Goal: Task Accomplishment & Management: Manage account settings

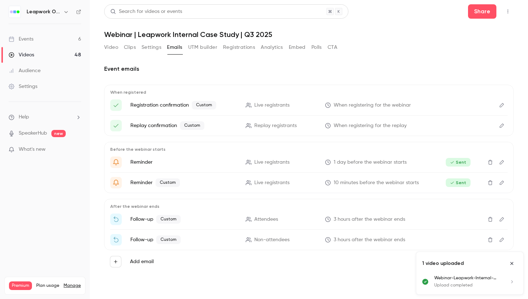
click at [29, 40] on div "Events" at bounding box center [21, 39] width 25 height 7
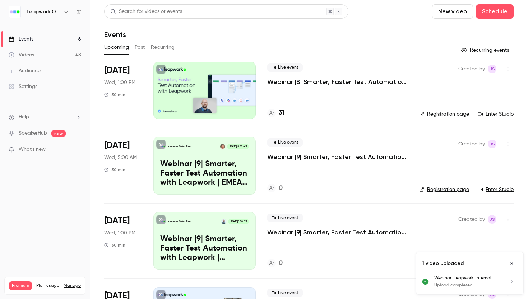
click at [31, 55] on div "Videos" at bounding box center [22, 54] width 26 height 7
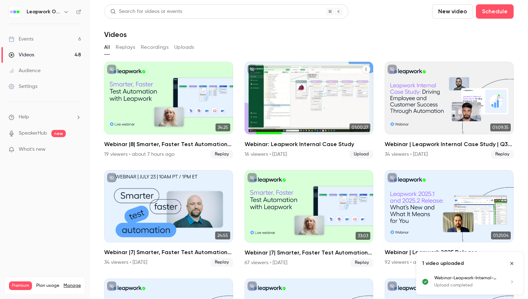
click at [260, 154] on div "16 viewers • [DATE]" at bounding box center [266, 154] width 42 height 7
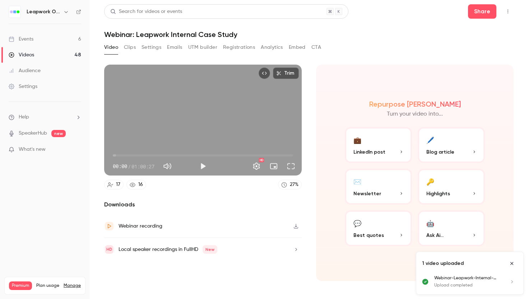
click at [114, 187] on link "17" at bounding box center [113, 185] width 19 height 10
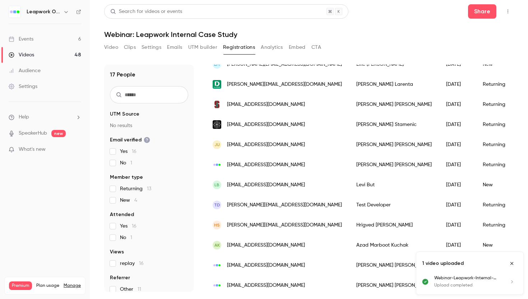
scroll to position [183, 0]
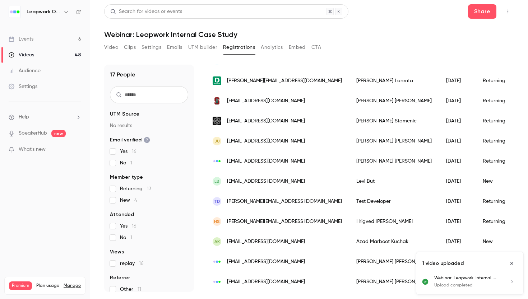
click at [512, 263] on icon "Close uploads list" at bounding box center [512, 263] width 6 height 5
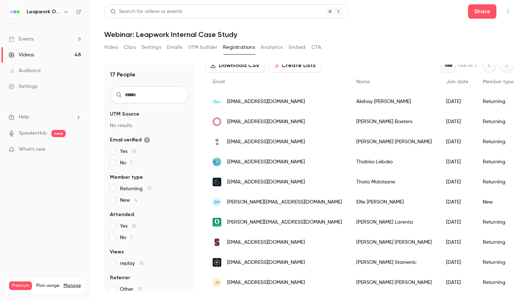
scroll to position [41, 0]
click at [24, 37] on div "Events" at bounding box center [21, 39] width 25 height 7
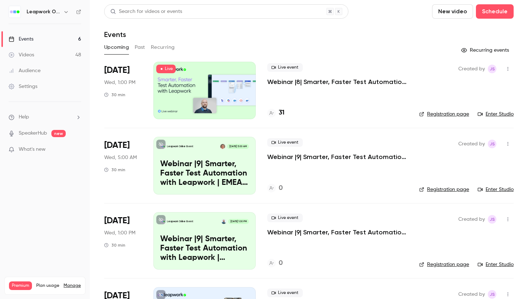
click at [138, 46] on button "Past" at bounding box center [140, 47] width 10 height 11
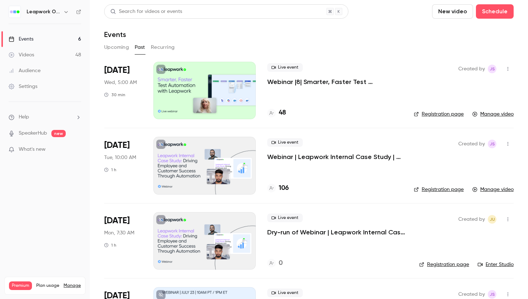
click at [230, 148] on div at bounding box center [204, 165] width 102 height 57
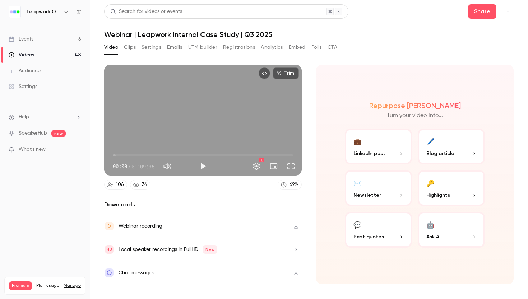
click at [272, 46] on button "Analytics" at bounding box center [272, 47] width 22 height 11
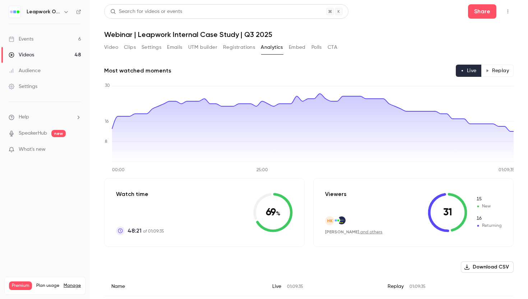
click at [504, 71] on button "Replay" at bounding box center [497, 71] width 33 height 12
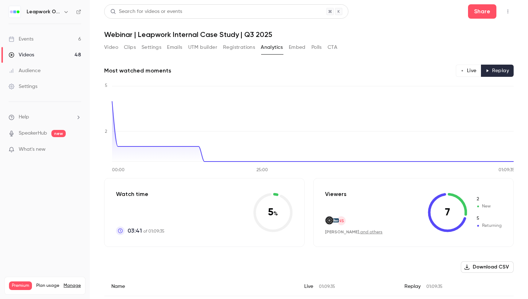
click at [246, 46] on button "Registrations" at bounding box center [239, 47] width 32 height 11
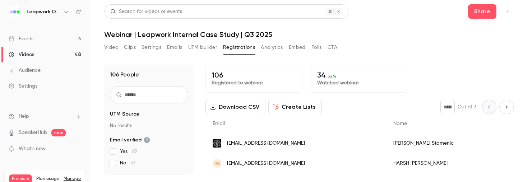
click at [26, 85] on div "Settings" at bounding box center [23, 86] width 29 height 7
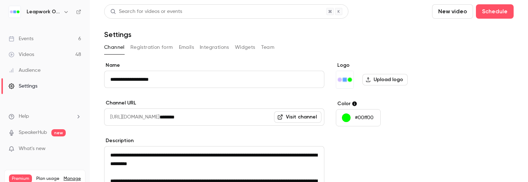
click at [269, 47] on button "Team" at bounding box center [268, 47] width 14 height 11
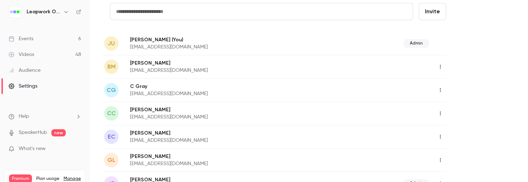
scroll to position [59, 0]
click at [236, 12] on input "text" at bounding box center [261, 11] width 303 height 17
paste input "**********"
type input "**********"
click at [440, 12] on button "Invite" at bounding box center [432, 11] width 27 height 17
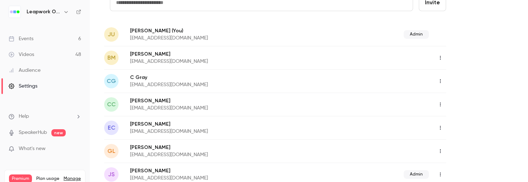
scroll to position [70, 0]
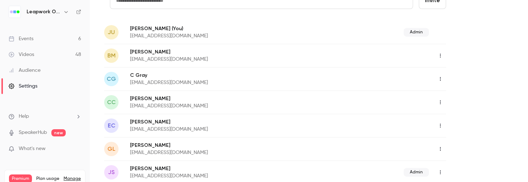
click at [440, 126] on icon "button" at bounding box center [440, 126] width 1 height 4
click at [465, 162] on div "Delete member" at bounding box center [479, 162] width 55 height 7
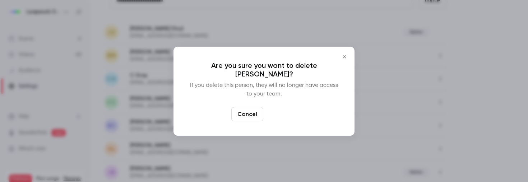
click at [288, 115] on button "Delete" at bounding box center [281, 114] width 31 height 14
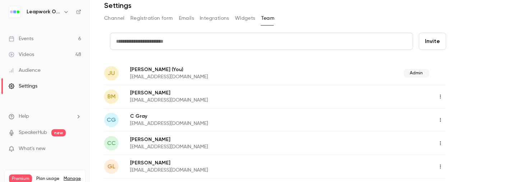
scroll to position [24, 0]
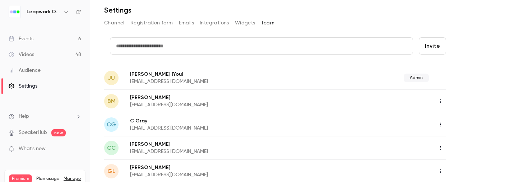
click at [182, 43] on input "text" at bounding box center [261, 45] width 303 height 17
paste input "**********"
type input "**********"
click at [430, 47] on button "Invite" at bounding box center [432, 45] width 27 height 17
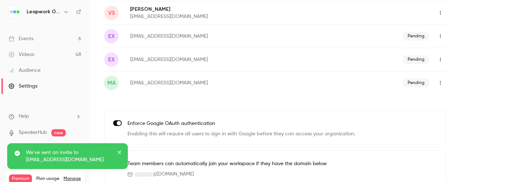
scroll to position [450, 0]
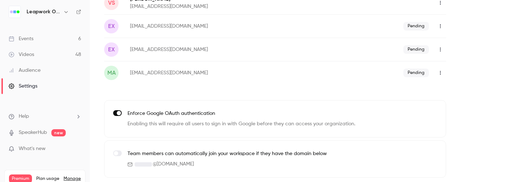
click at [441, 72] on icon "button" at bounding box center [441, 72] width 6 height 5
click at [458, 111] on div "Delete invitation" at bounding box center [479, 109] width 55 height 7
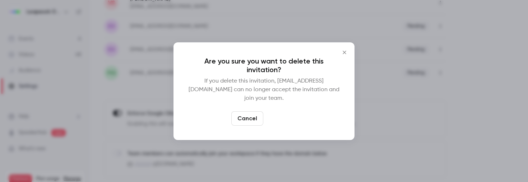
click at [289, 114] on button "Delete" at bounding box center [281, 118] width 31 height 14
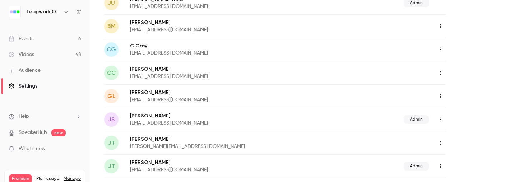
scroll to position [0, 0]
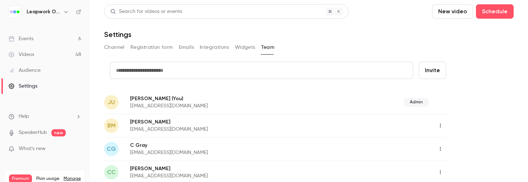
click at [441, 126] on icon "button" at bounding box center [441, 125] width 6 height 5
click at [464, 161] on div "Delete member" at bounding box center [479, 162] width 55 height 7
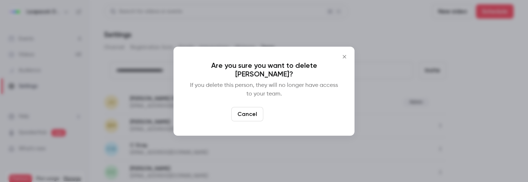
click at [295, 112] on button "Delete" at bounding box center [281, 114] width 31 height 14
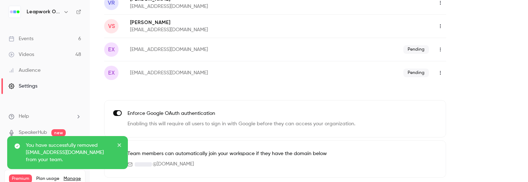
scroll to position [403, 0]
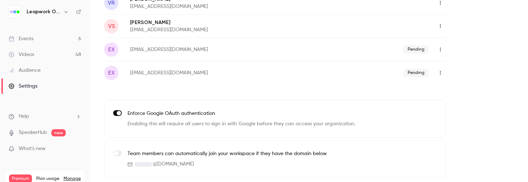
click at [440, 49] on icon "button" at bounding box center [441, 49] width 6 height 5
